Goal: Task Accomplishment & Management: Manage account settings

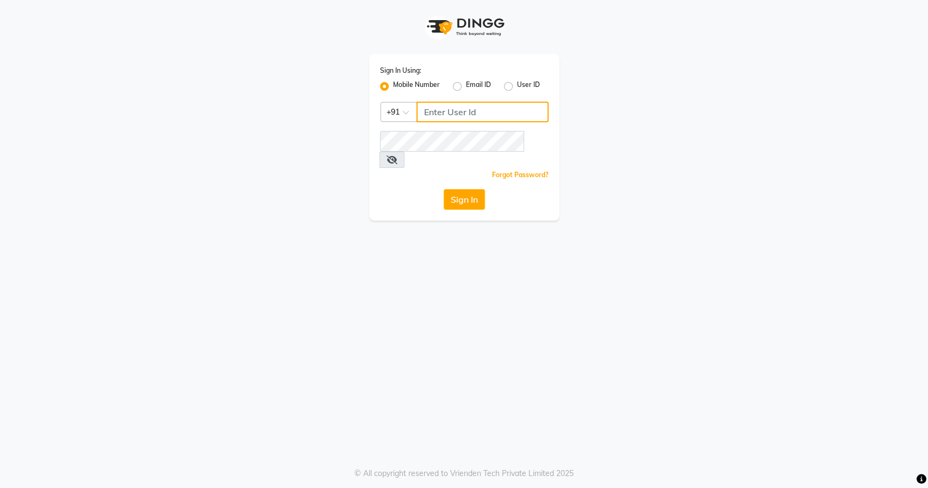
click at [452, 111] on input "Username" at bounding box center [482, 112] width 132 height 21
type input "8484885741"
click at [457, 189] on button "Sign In" at bounding box center [464, 199] width 41 height 21
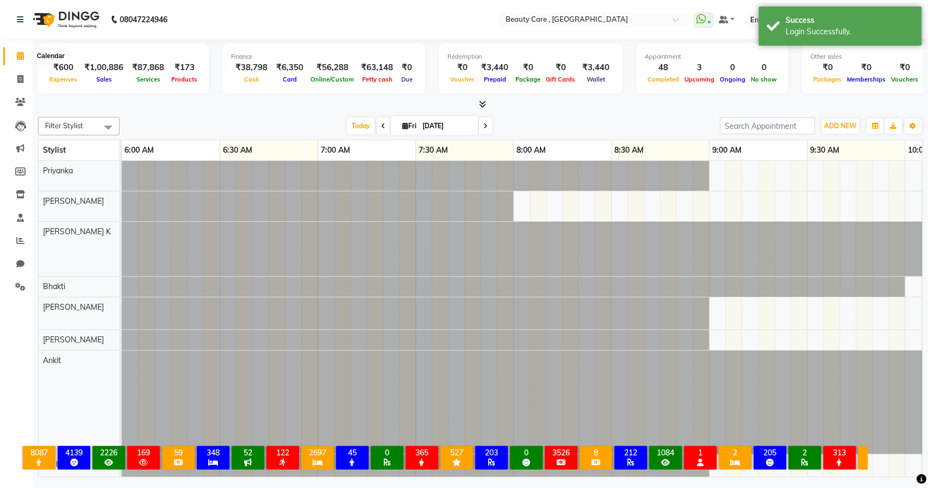
click at [18, 54] on icon at bounding box center [20, 56] width 7 height 8
